Goal: Communication & Community: Answer question/provide support

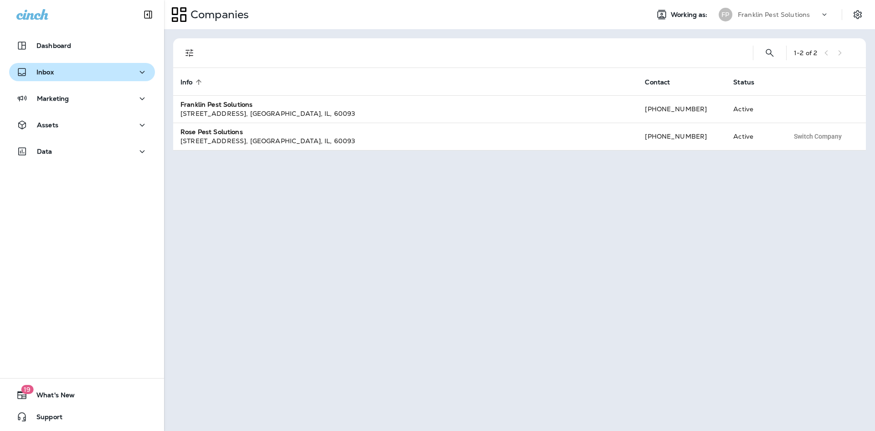
click at [54, 70] on div "Inbox" at bounding box center [81, 72] width 131 height 11
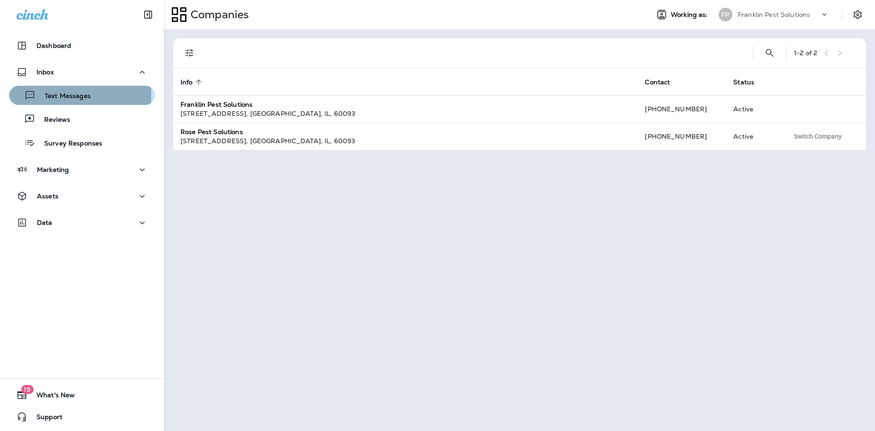
click at [48, 94] on p "Text Messages" at bounding box center [63, 96] width 55 height 9
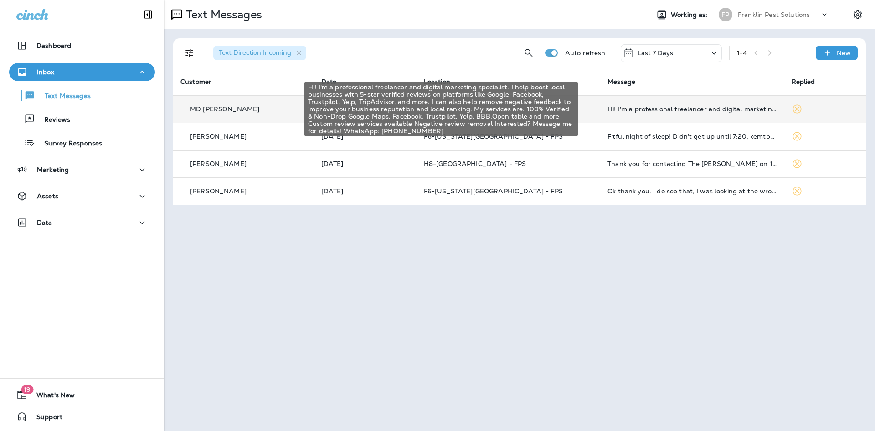
click at [637, 111] on div "Hi! I'm a professional freelancer and digital marketing specialist. I help boos…" at bounding box center [691, 108] width 169 height 7
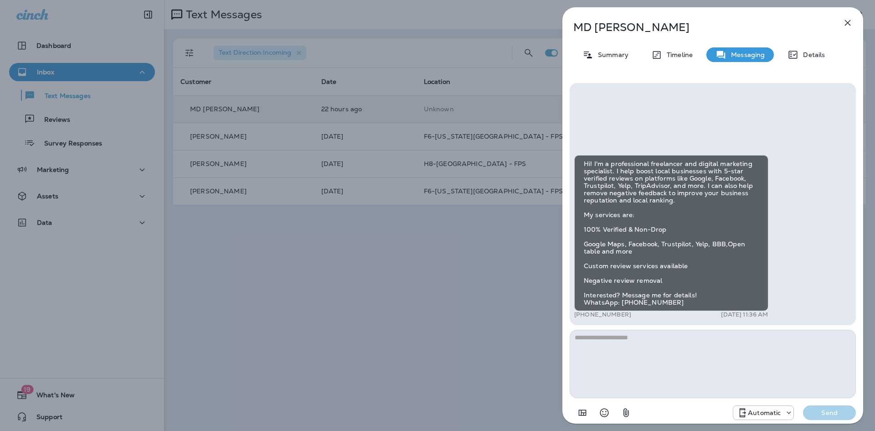
click at [848, 21] on icon "button" at bounding box center [847, 22] width 11 height 11
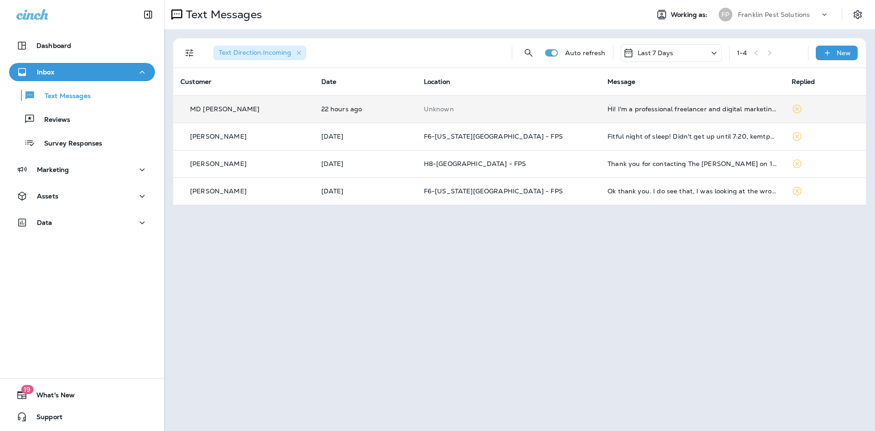
click at [769, 13] on p "Franklin Pest Solutions" at bounding box center [774, 14] width 72 height 7
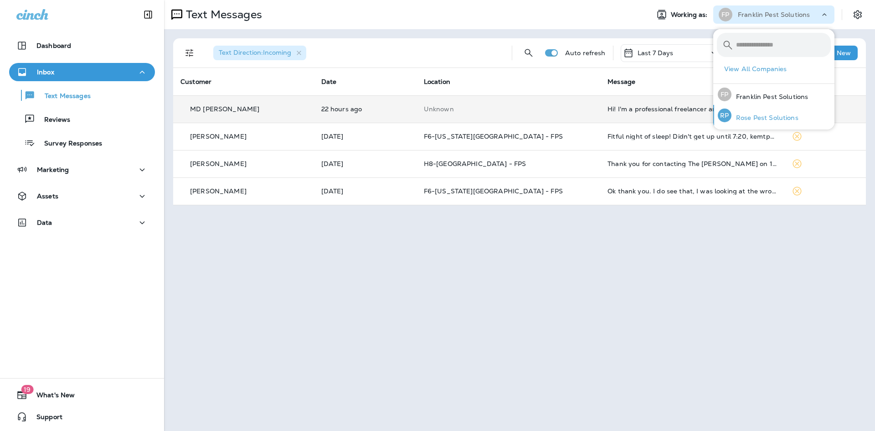
click at [756, 118] on p "Rose Pest Solutions" at bounding box center [764, 117] width 67 height 7
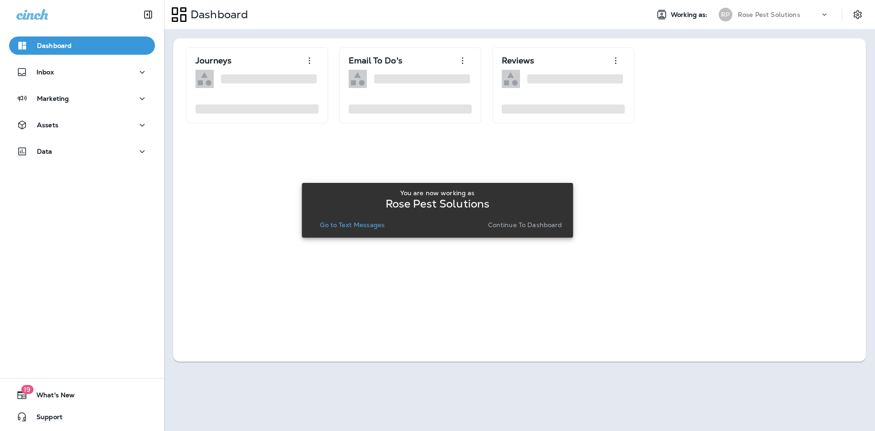
click at [541, 223] on p "Continue to Dashboard" at bounding box center [525, 224] width 74 height 7
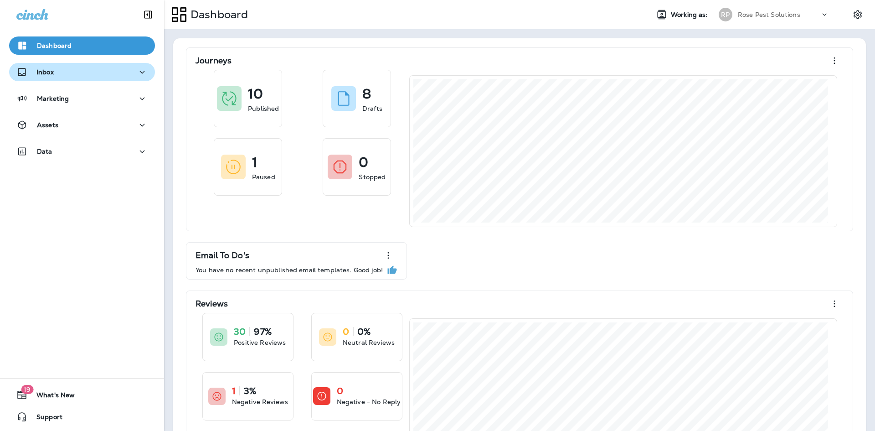
click at [52, 73] on p "Inbox" at bounding box center [44, 71] width 17 height 7
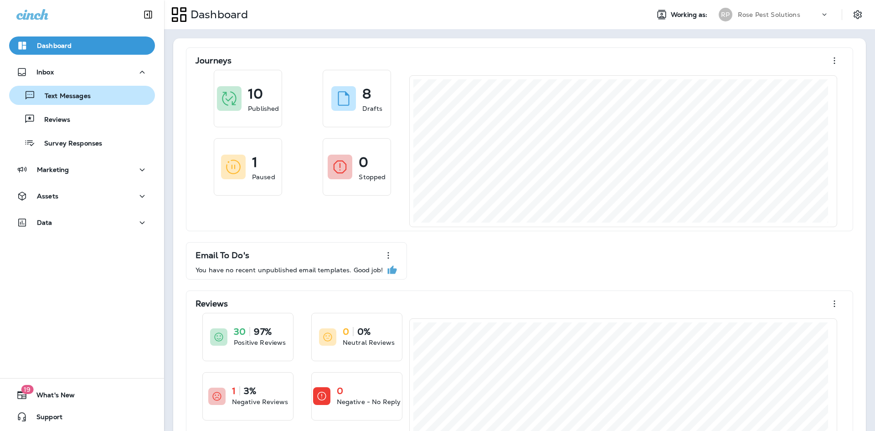
click at [68, 92] on p "Text Messages" at bounding box center [63, 96] width 55 height 9
